Goal: Information Seeking & Learning: Learn about a topic

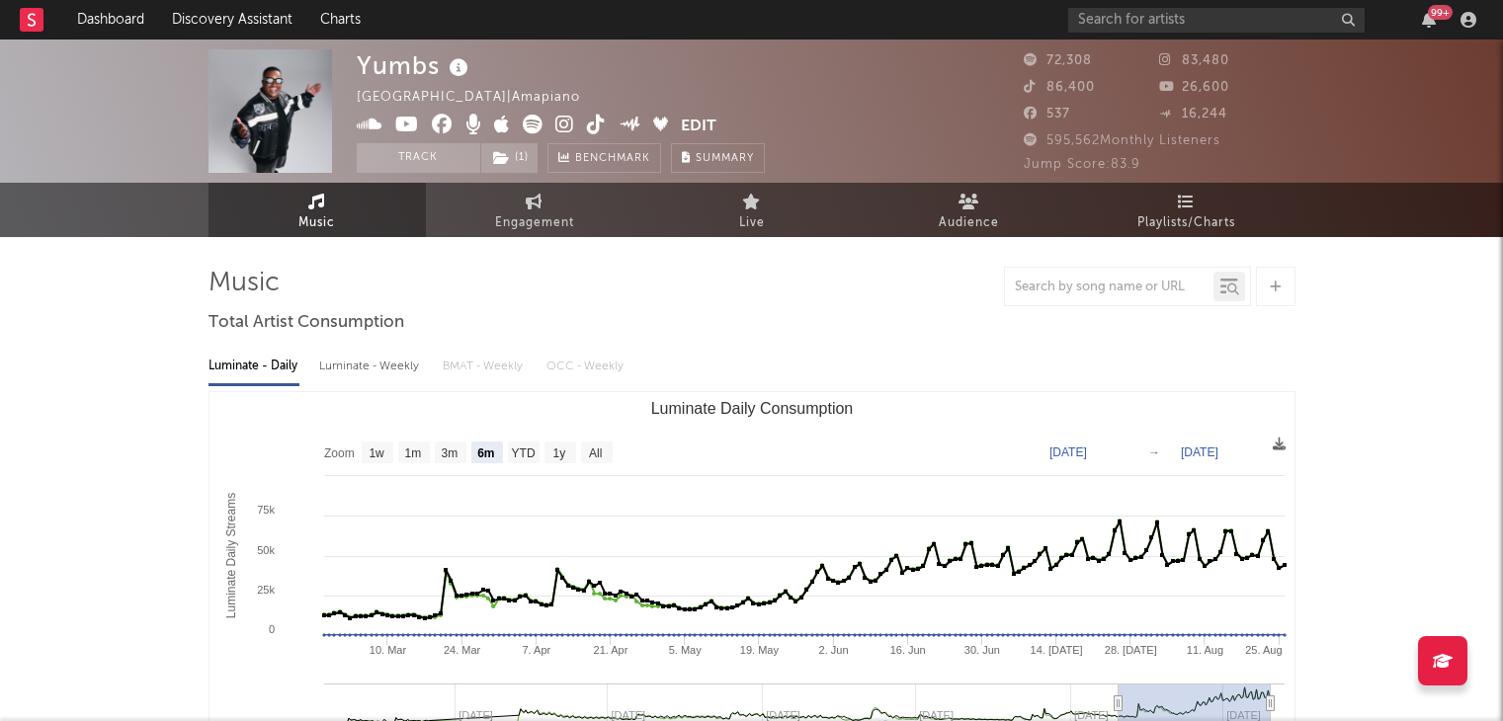
select select "6m"
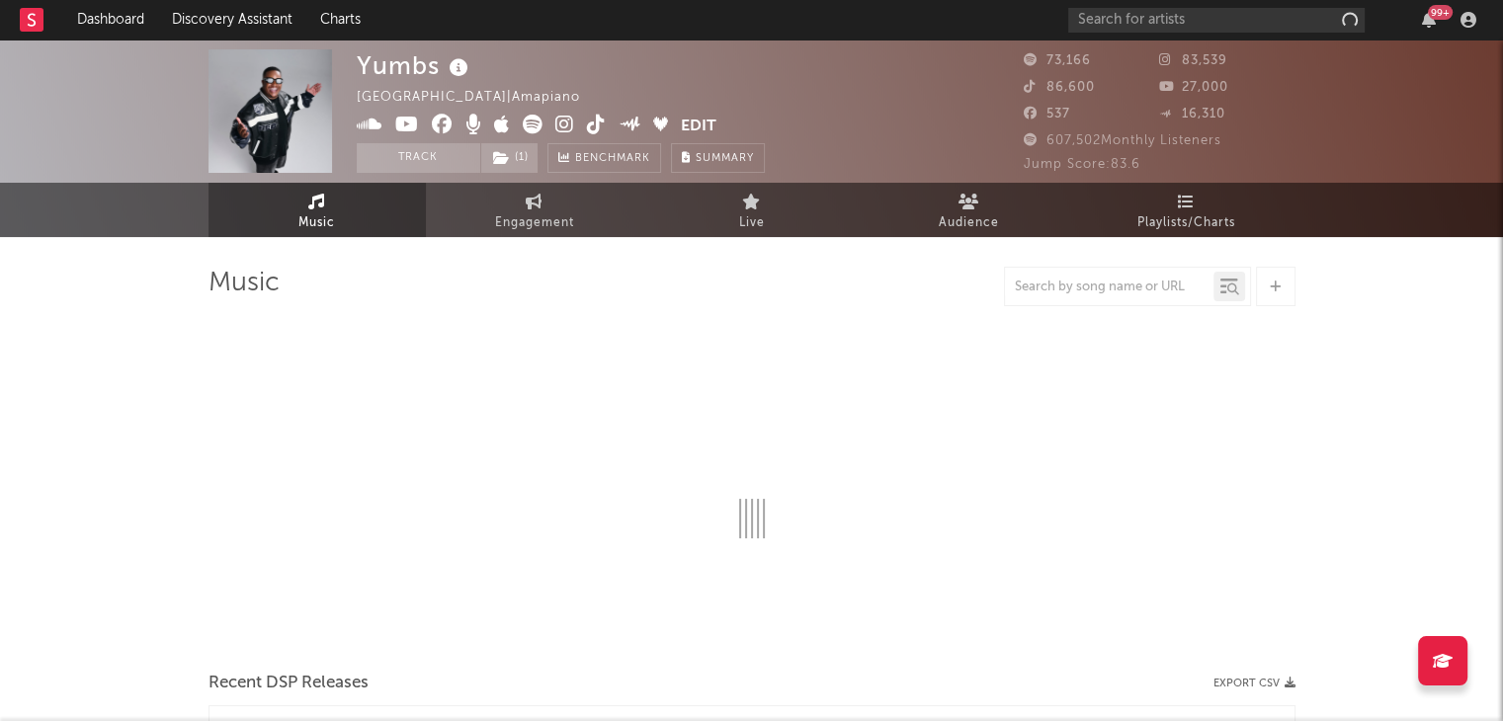
select select "6m"
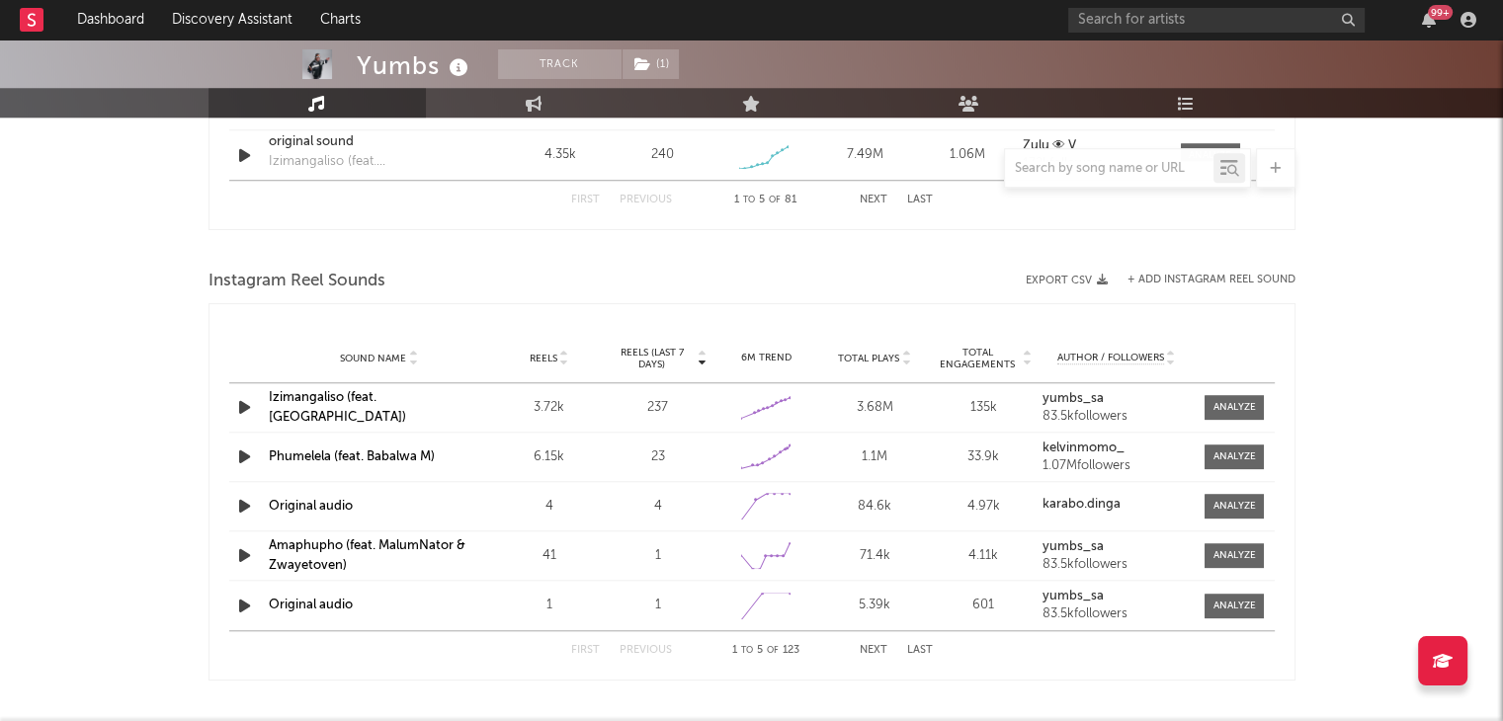
scroll to position [1748, 0]
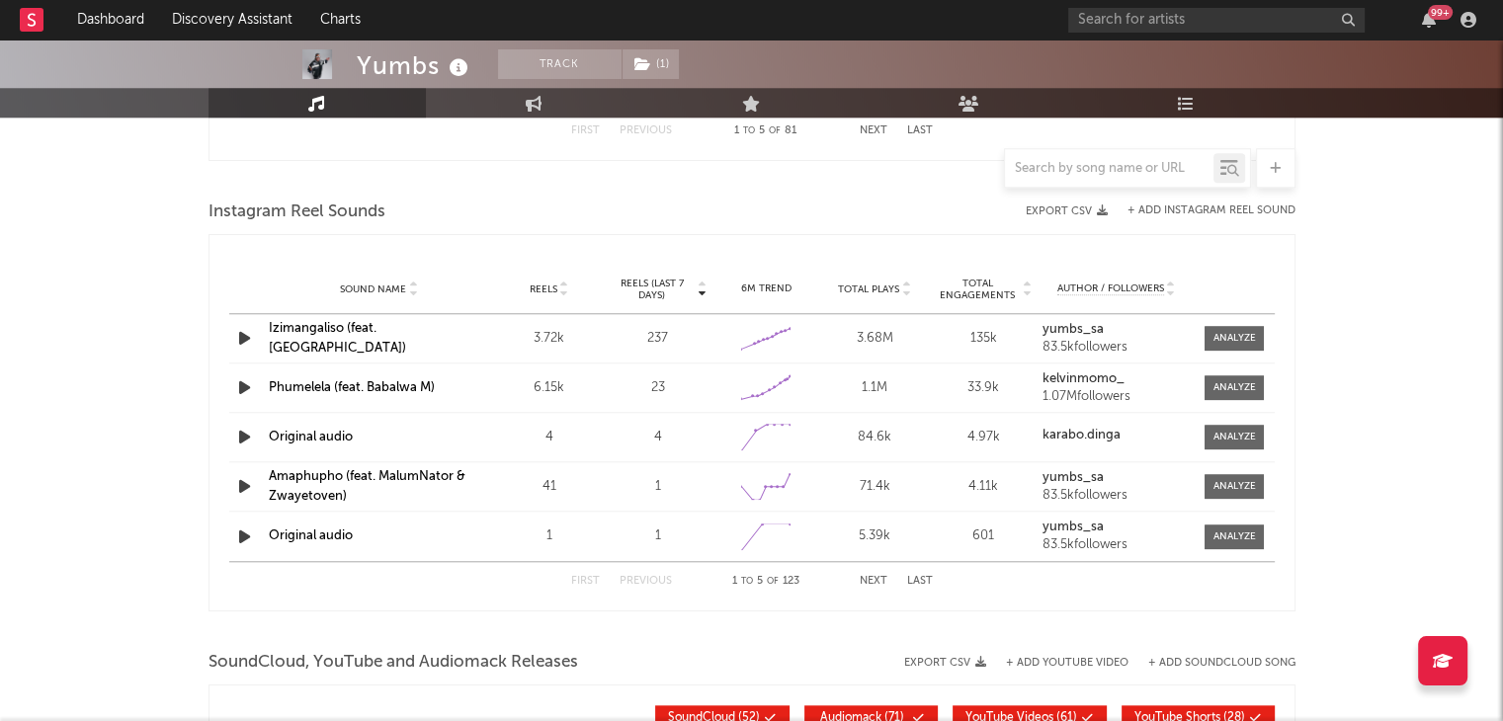
drag, startPoint x: 1515, startPoint y: 637, endPoint x: 1174, endPoint y: 620, distance: 341.4
click at [1174, 620] on div at bounding box center [752, 632] width 1087 height 30
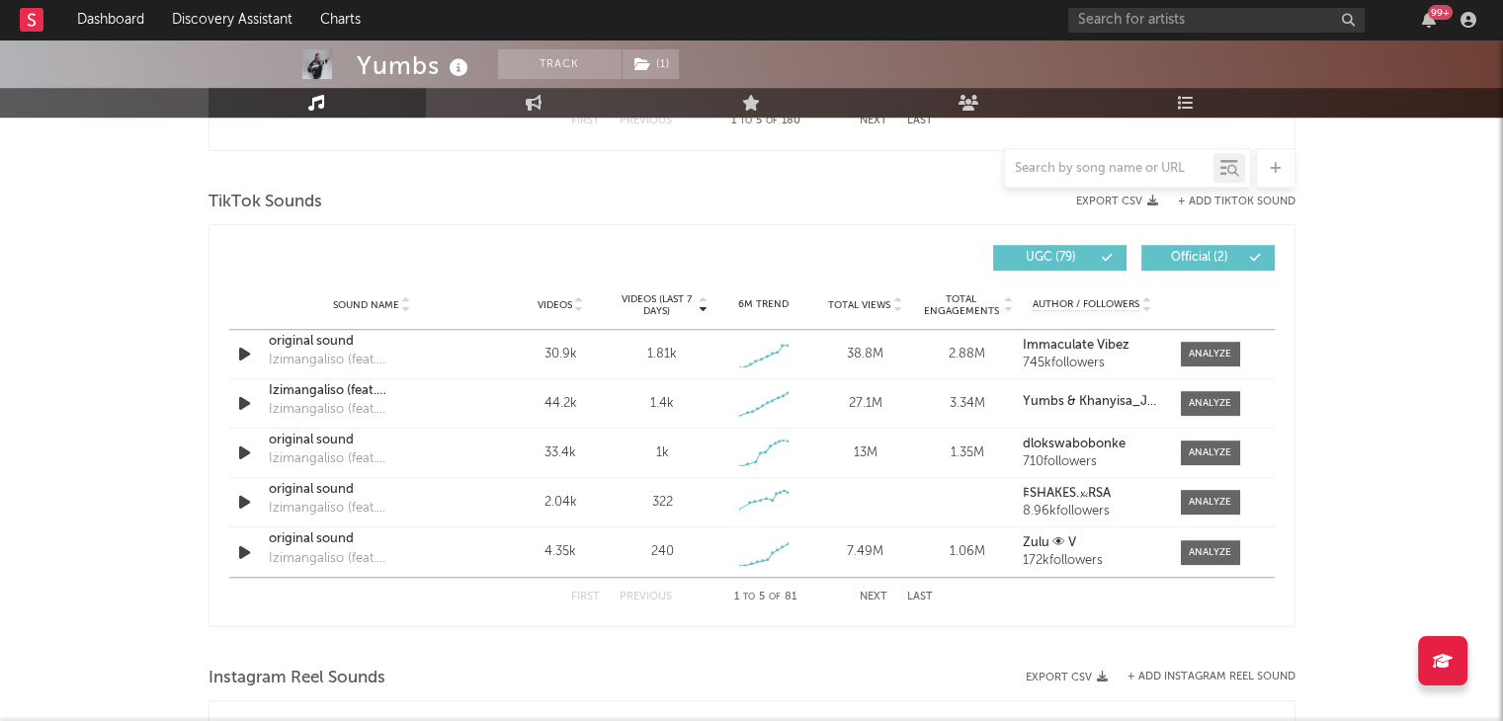
scroll to position [1289, 0]
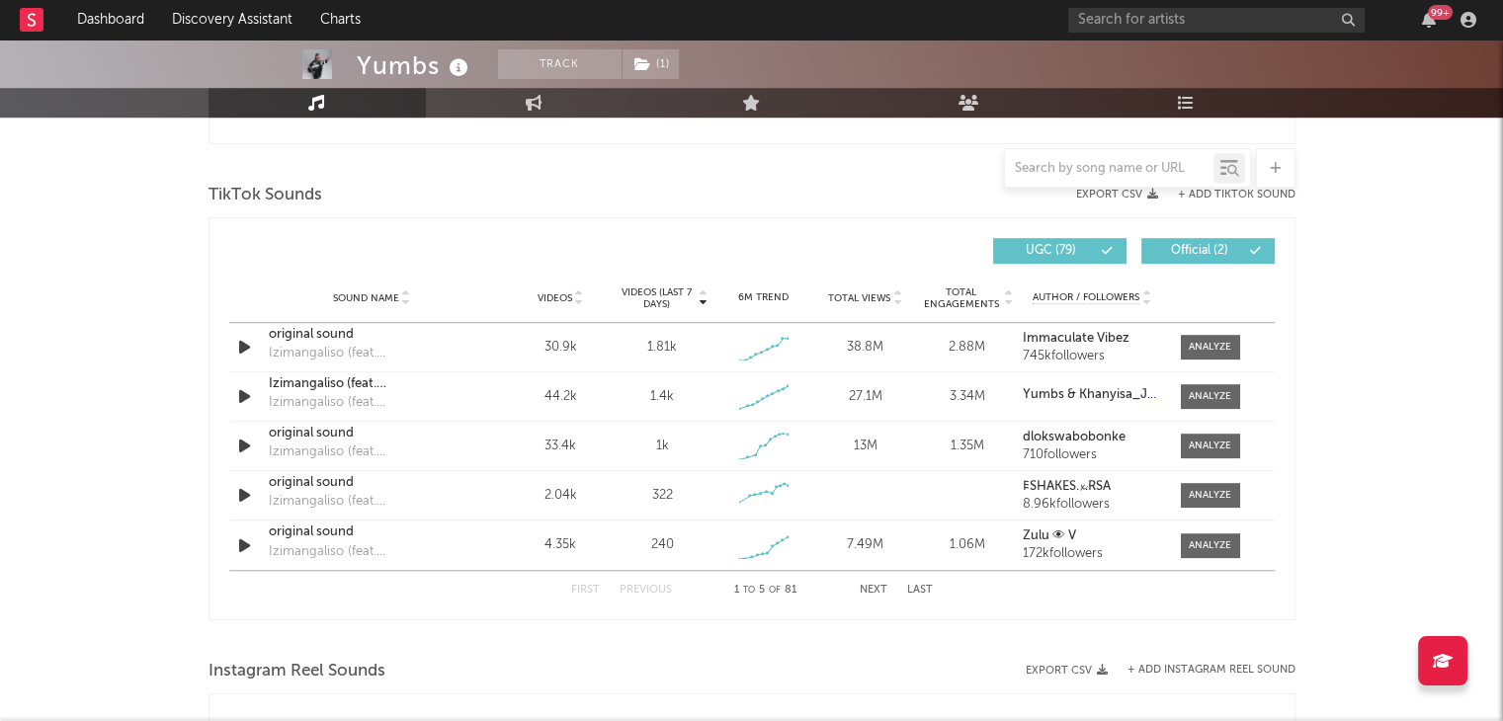
click at [874, 585] on button "Next" at bounding box center [874, 590] width 28 height 11
click at [591, 590] on button "First" at bounding box center [585, 590] width 29 height 11
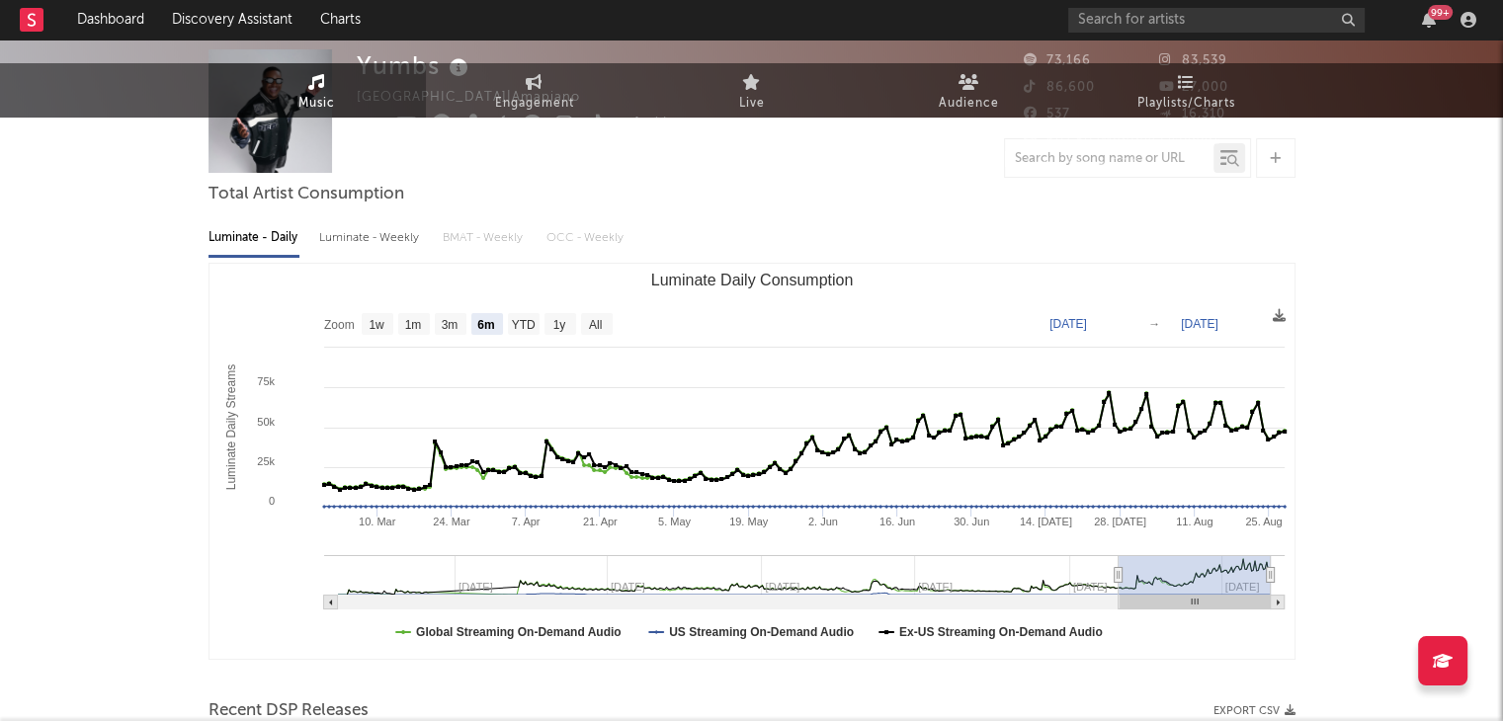
scroll to position [0, 0]
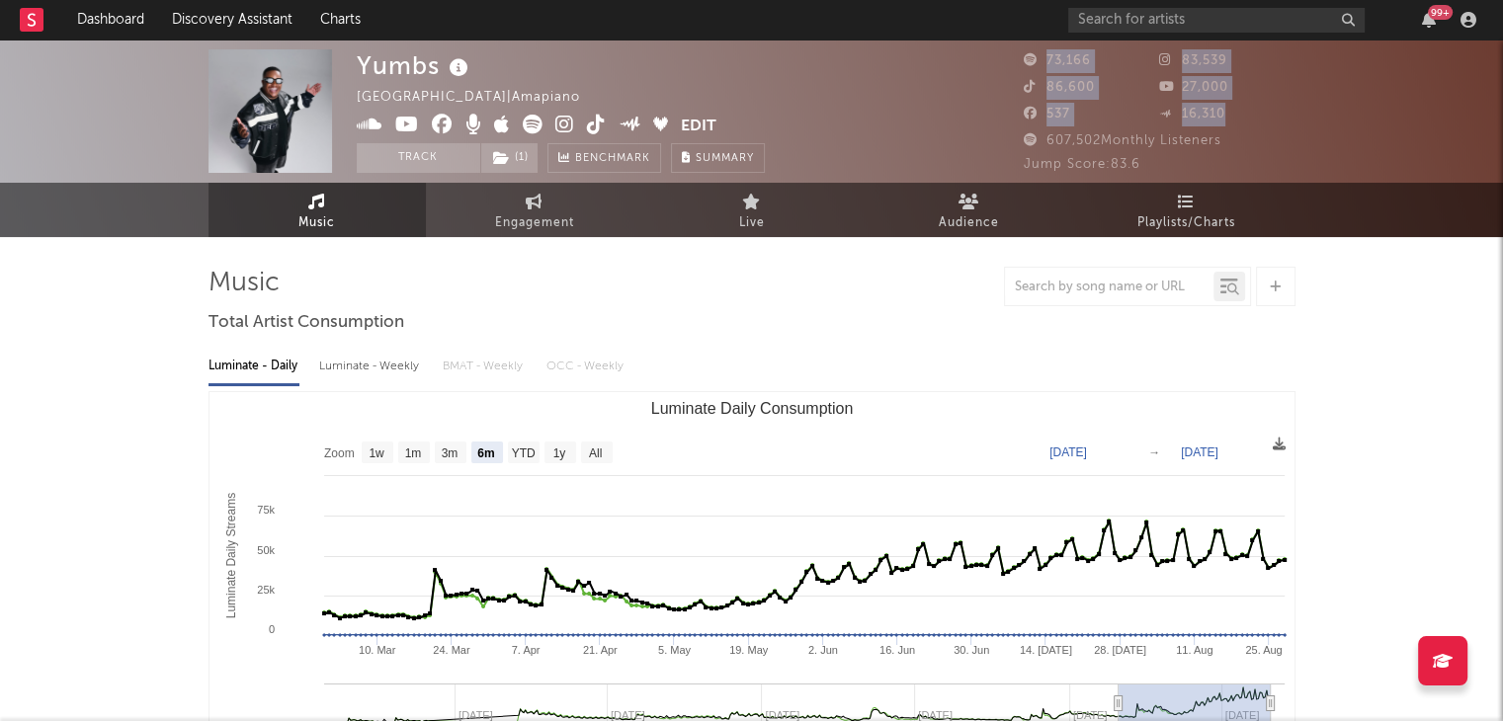
drag, startPoint x: 1019, startPoint y: 52, endPoint x: 1233, endPoint y: 116, distance: 223.6
click at [1233, 116] on div "Yumbs [GEOGRAPHIC_DATA] | Amapiano Edit Track ( 1 ) Benchmark Summary 73,166 83…" at bounding box center [751, 111] width 1503 height 143
